Goal: Task Accomplishment & Management: Manage account settings

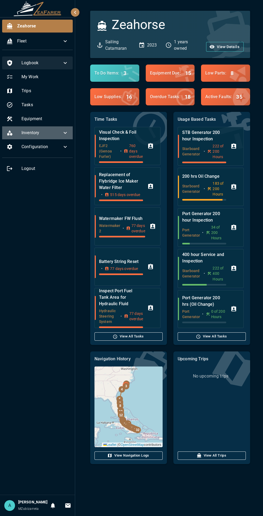
click at [59, 67] on div "Logbook" at bounding box center [37, 62] width 71 height 13
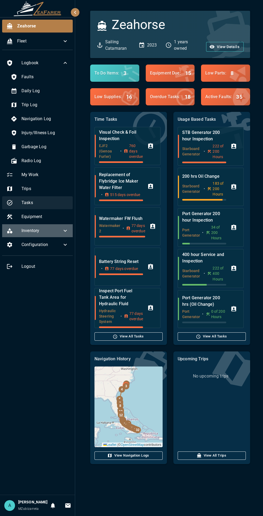
click at [27, 203] on span "Tasks" at bounding box center [45, 202] width 47 height 6
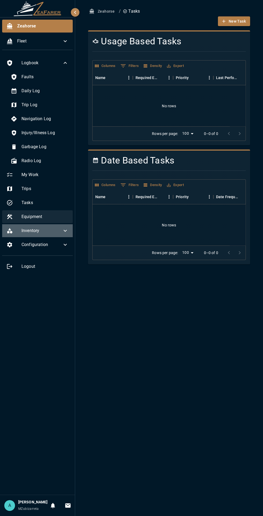
click at [22, 221] on div "Equipment" at bounding box center [37, 216] width 71 height 13
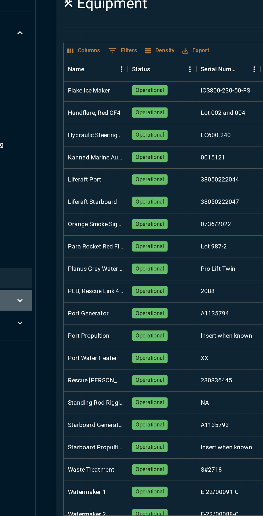
scroll to position [77, 0]
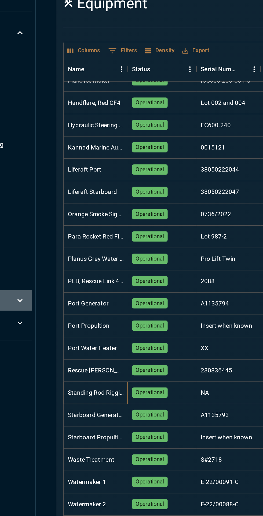
click at [115, 293] on div "Standing Rod Rigging" at bounding box center [113, 289] width 40 height 14
